Goal: Information Seeking & Learning: Learn about a topic

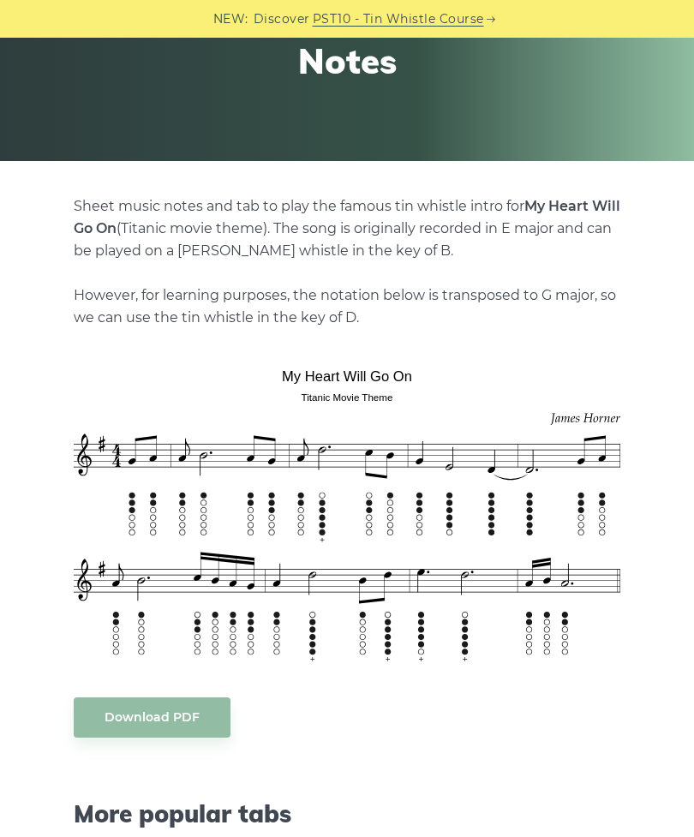
scroll to position [468, 0]
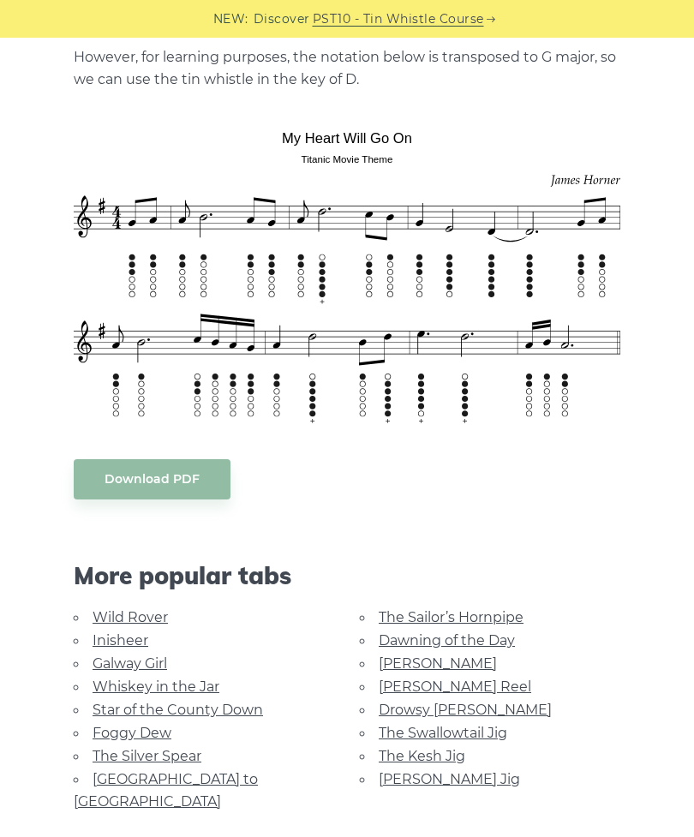
click at [211, 685] on link "Whiskey in the Jar" at bounding box center [156, 687] width 127 height 16
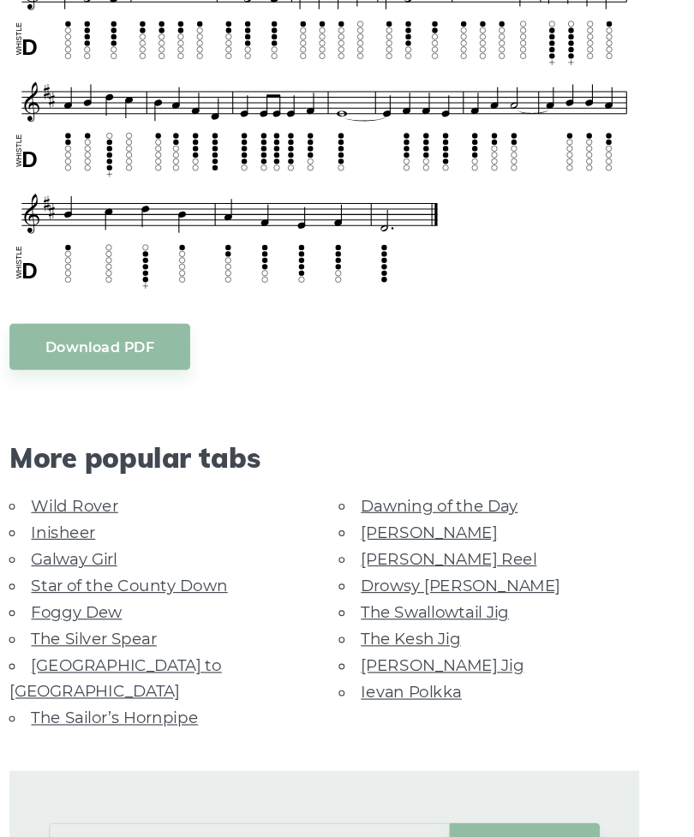
scroll to position [624, 0]
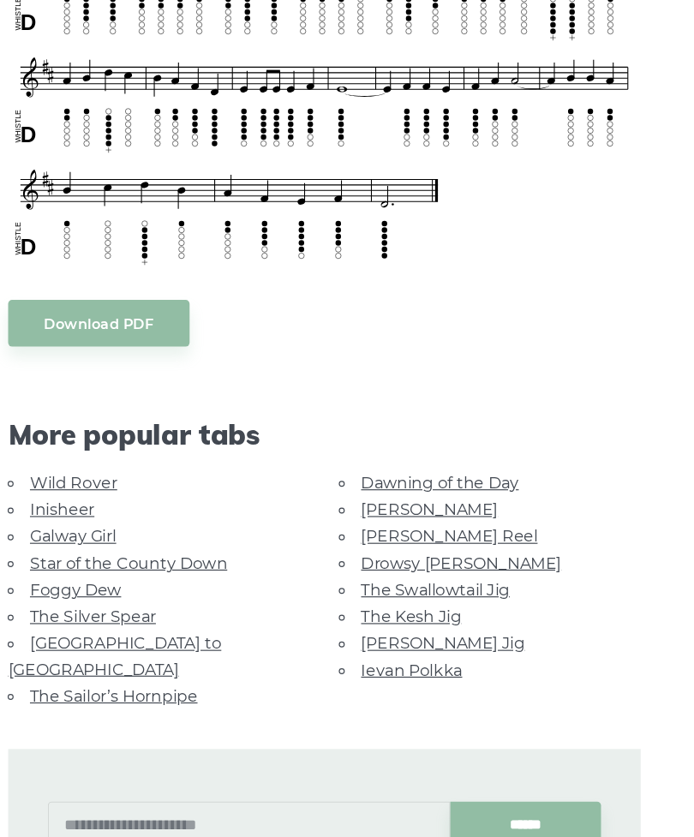
click at [392, 614] on link "[PERSON_NAME] Jig" at bounding box center [449, 622] width 141 height 16
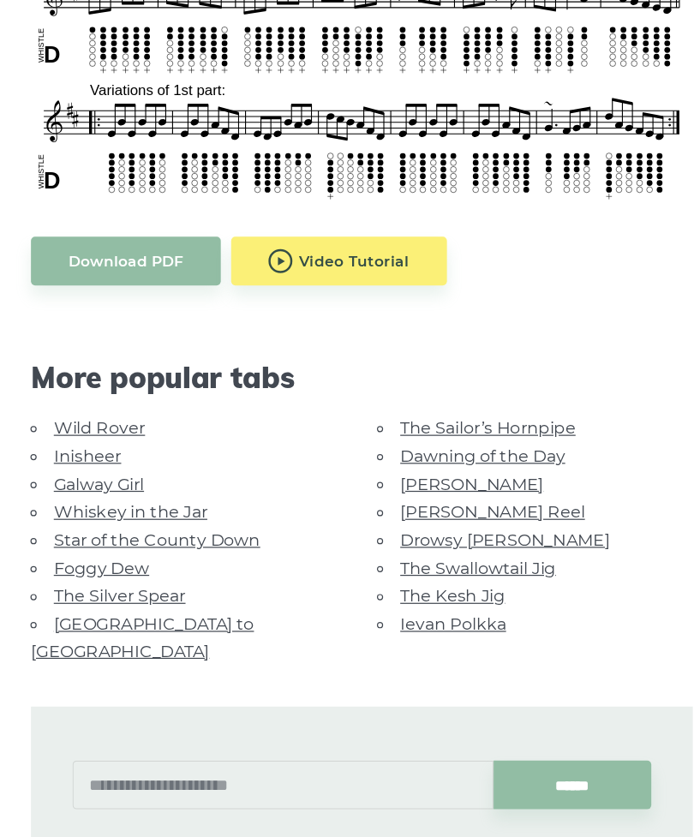
scroll to position [697, 0]
click at [393, 584] on link "The Kesh Jig" at bounding box center [422, 592] width 87 height 16
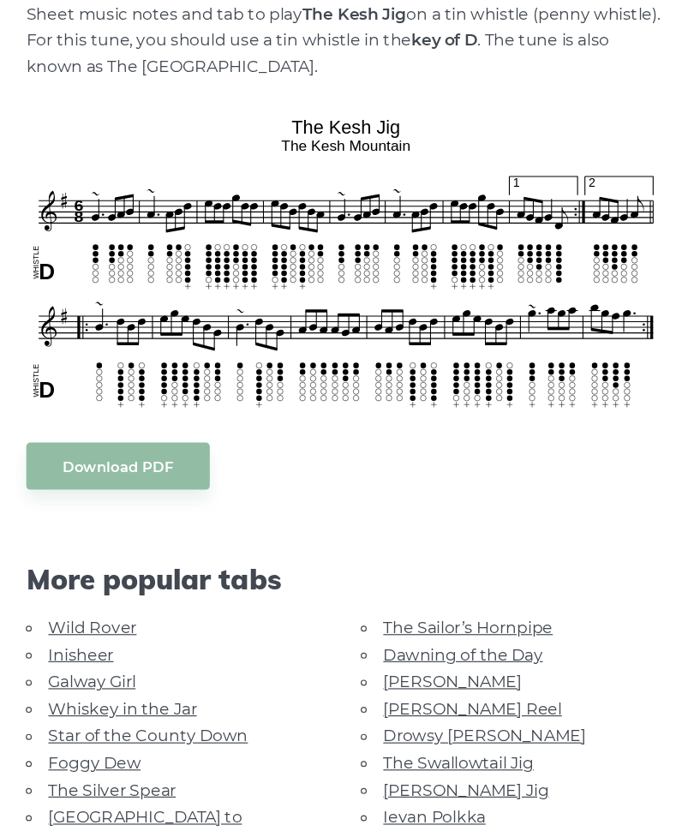
scroll to position [413, 0]
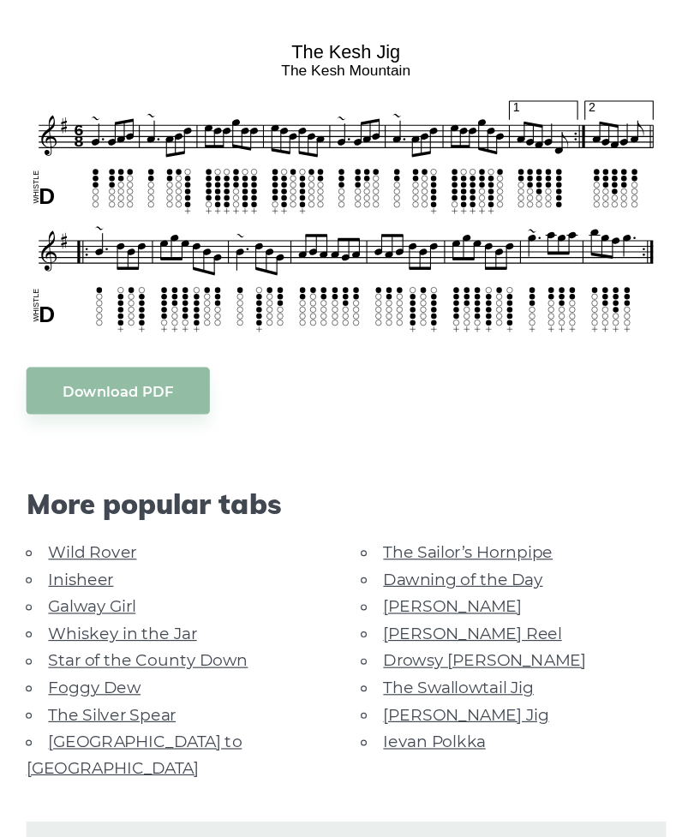
click at [99, 608] on link "Whiskey in the Jar" at bounding box center [156, 616] width 127 height 16
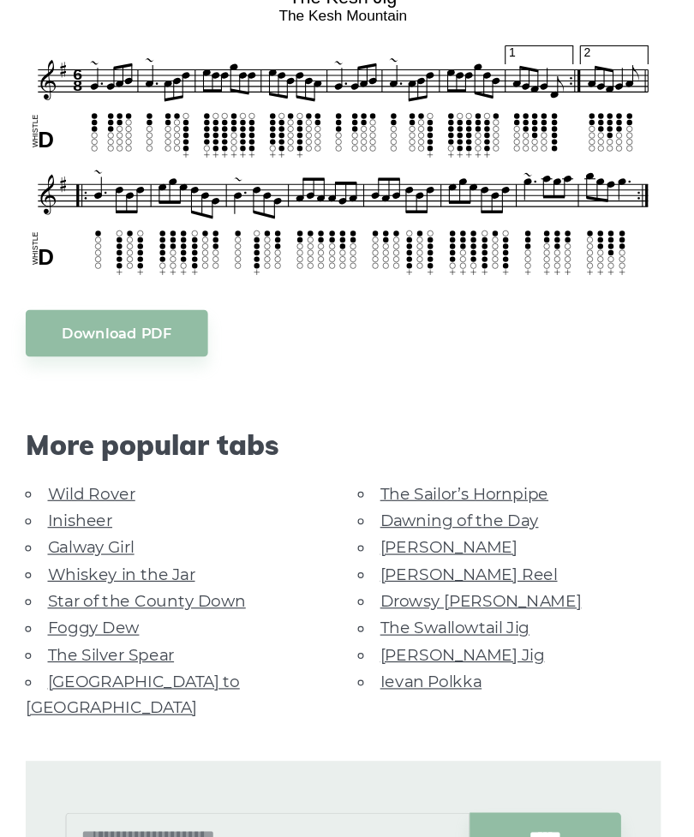
click at [112, 579] on link "Galway Girl" at bounding box center [130, 587] width 75 height 16
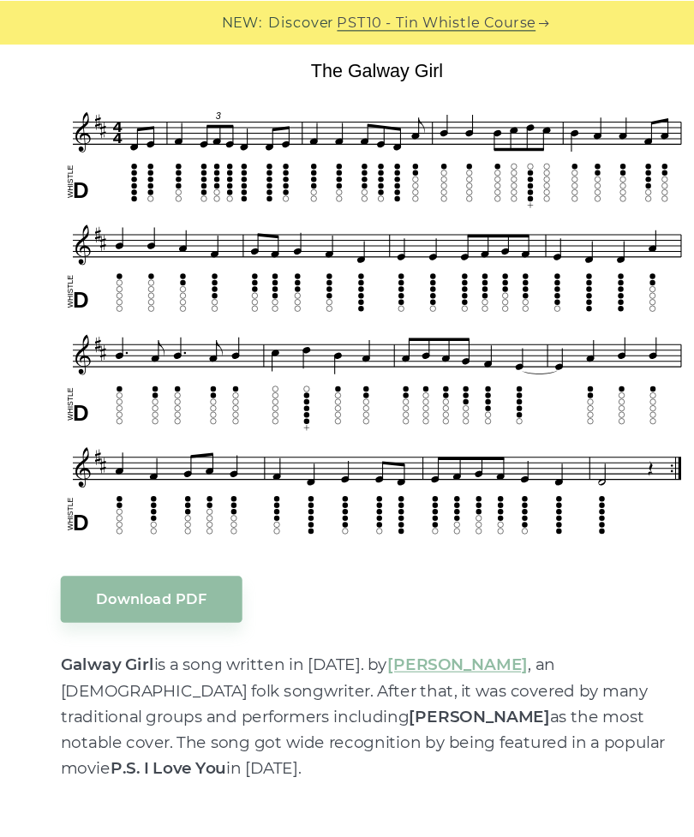
scroll to position [433, 0]
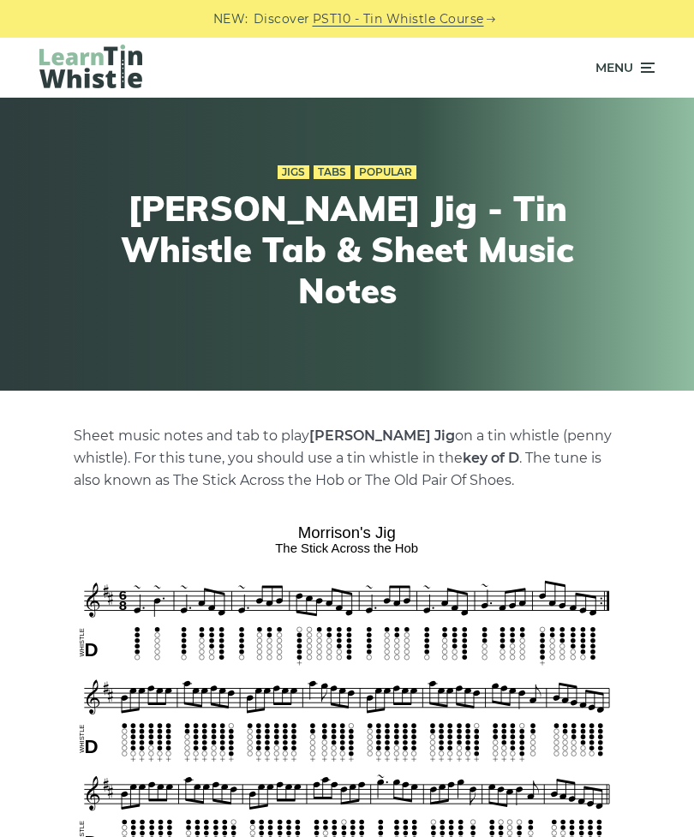
scroll to position [842, 48]
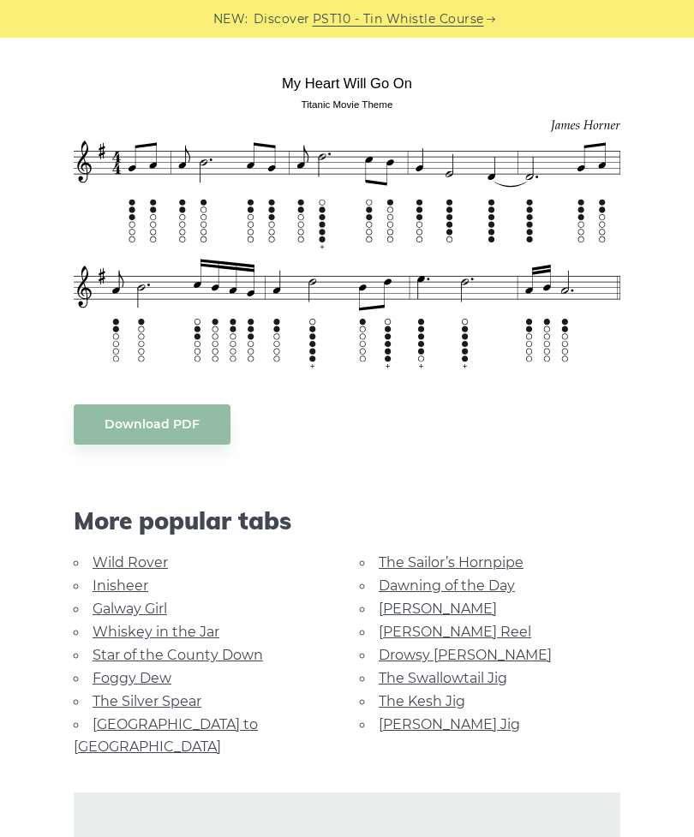
scroll to position [522, 0]
